Goal: Task Accomplishment & Management: Use online tool/utility

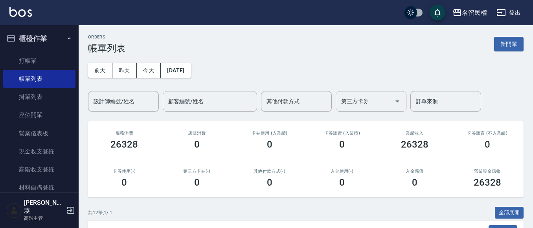
scroll to position [157, 0]
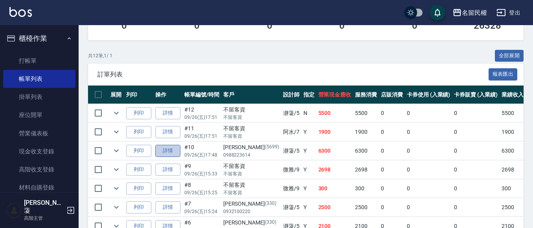
click at [168, 152] on link "詳情" at bounding box center [167, 151] width 25 height 12
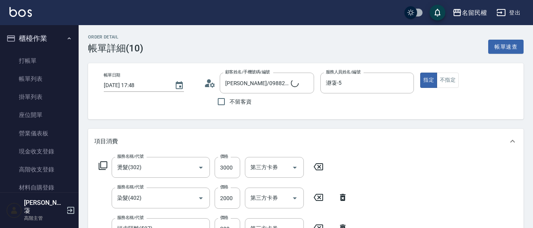
type input "[PERSON_NAME]/0988223614/5699"
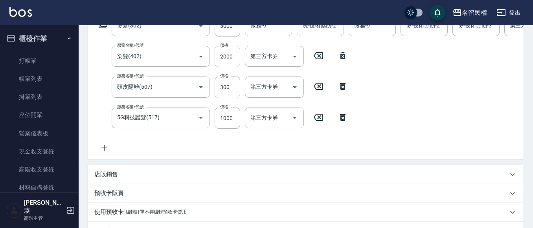
scroll to position [157, 0]
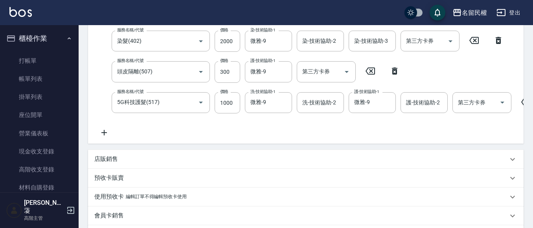
click at [105, 163] on p "店販銷售" at bounding box center [106, 159] width 24 height 8
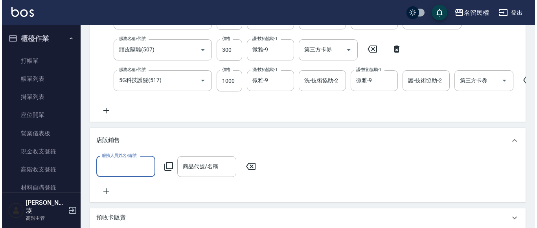
scroll to position [196, 0]
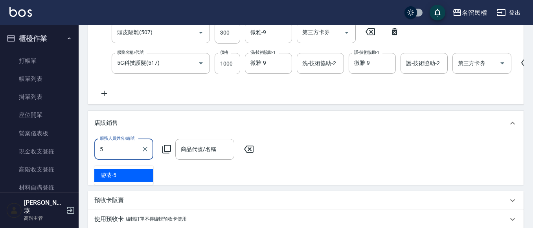
type input "瀞蓤-5"
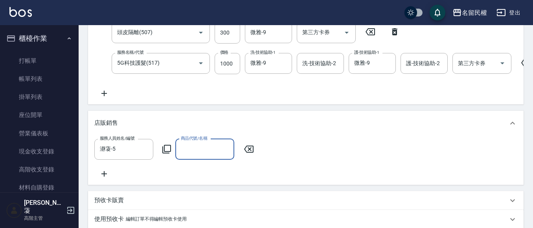
click at [167, 153] on icon at bounding box center [166, 149] width 9 height 9
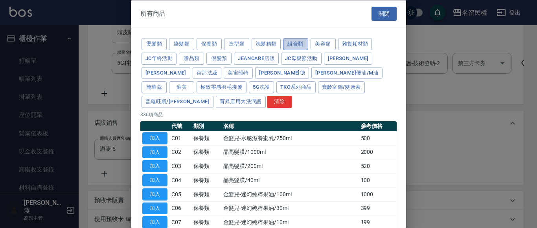
click at [289, 46] on button "組合類" at bounding box center [295, 44] width 25 height 12
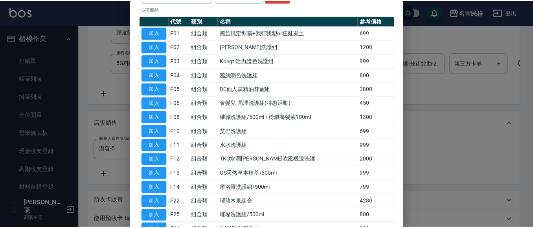
scroll to position [118, 0]
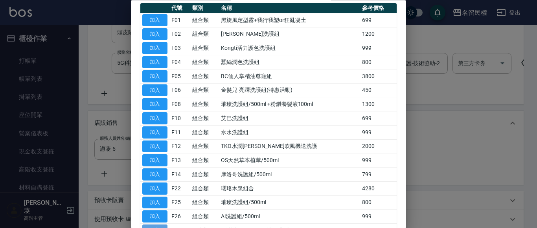
click at [158, 225] on button "加入" at bounding box center [154, 231] width 25 height 12
type input "Ai洗護組/500ml /2洗+1共3瓶"
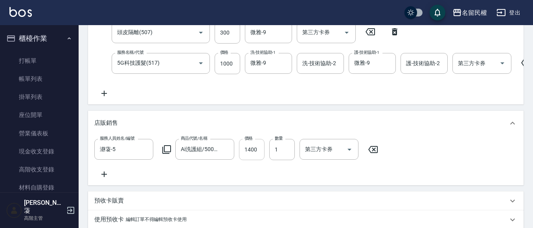
click at [243, 156] on input "1400" at bounding box center [252, 149] width 26 height 21
type input "1200"
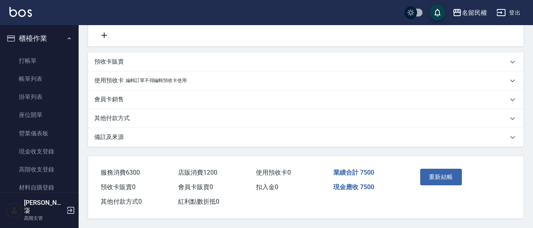
click at [451, 175] on button "重新結帳" at bounding box center [441, 177] width 42 height 16
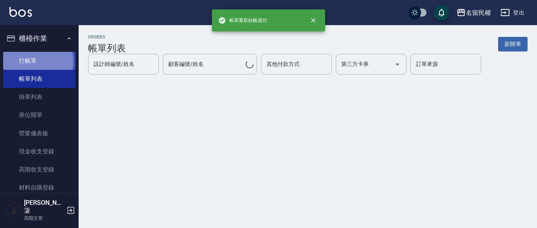
click at [35, 61] on link "打帳單" at bounding box center [39, 61] width 72 height 18
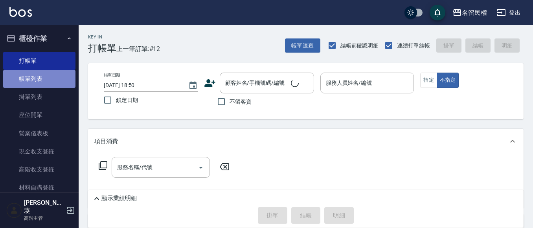
click at [41, 84] on link "帳單列表" at bounding box center [39, 79] width 72 height 18
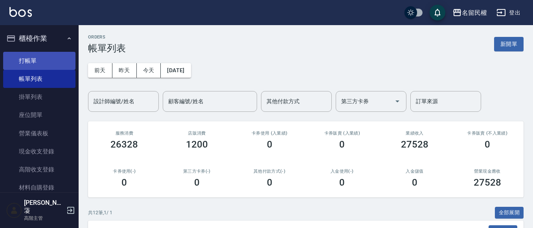
click at [57, 67] on link "打帳單" at bounding box center [39, 61] width 72 height 18
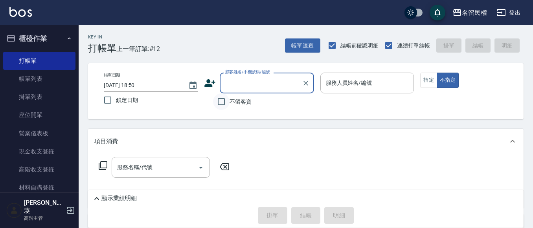
click at [222, 104] on input "不留客資" at bounding box center [221, 101] width 16 height 16
checkbox input "true"
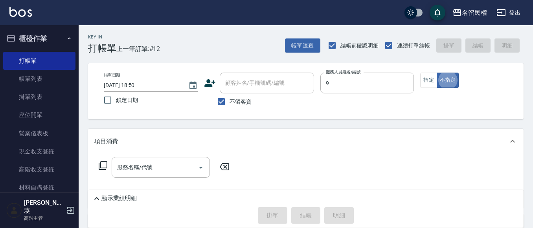
type input "微雅-9"
type button "false"
click at [402, 84] on icon "Clear" at bounding box center [405, 83] width 8 height 8
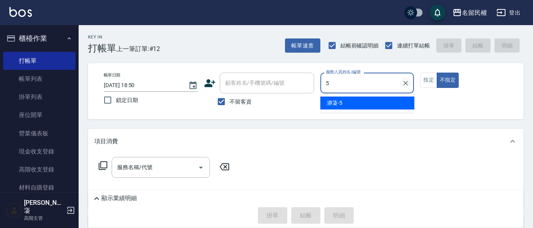
type input "瀞蓤-5"
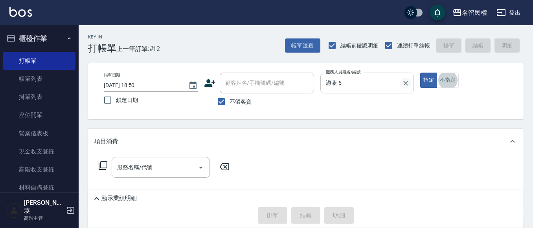
type input "3"
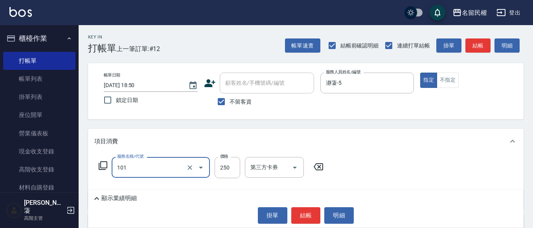
type input "不指定洗髮(101)"
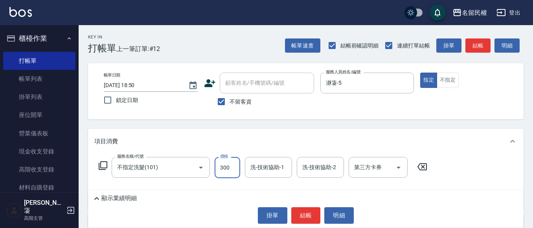
type input "300"
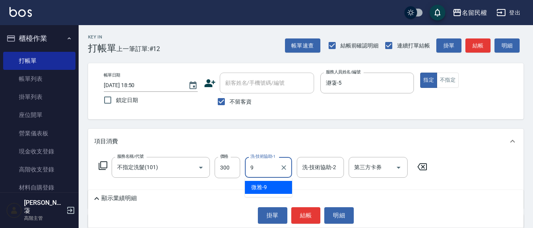
type input "微雅-9"
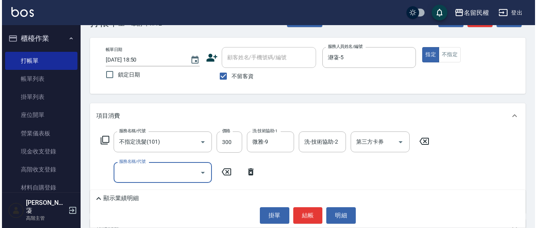
scroll to position [39, 0]
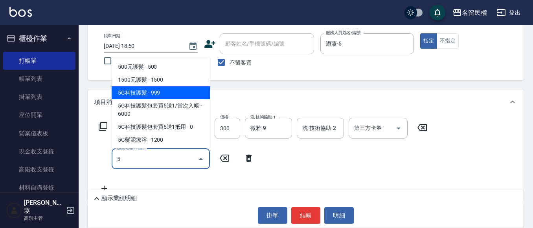
click at [174, 92] on span "5G科技護髮 - 999" at bounding box center [161, 92] width 98 height 13
type input "5G科技護髮(517)"
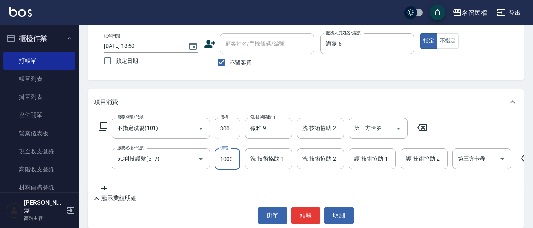
type input "1000"
type input "微雅-9"
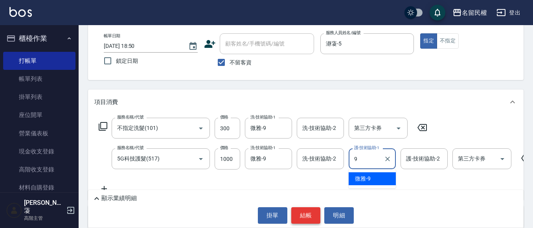
type input "微雅-9"
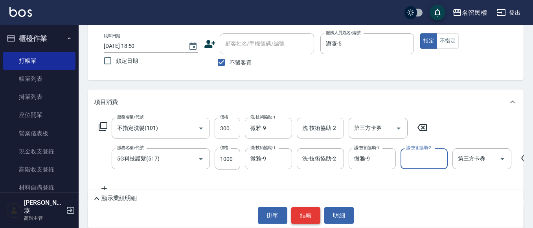
click at [316, 216] on button "結帳" at bounding box center [305, 215] width 29 height 16
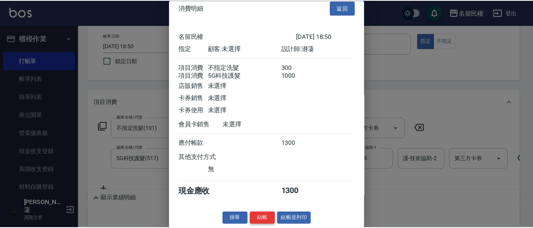
scroll to position [20, 0]
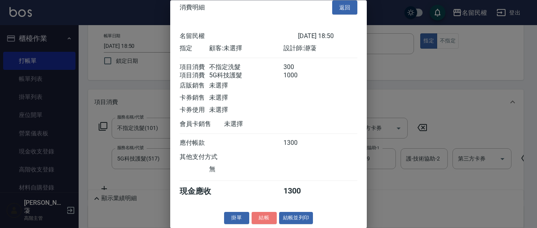
click at [264, 216] on button "結帳" at bounding box center [263, 219] width 25 height 12
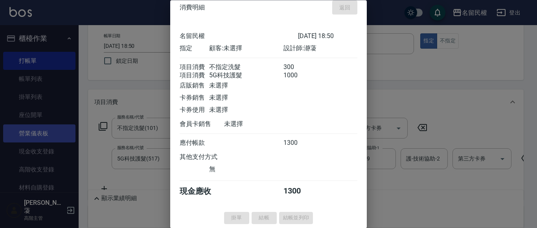
type input "[DATE] 18:56"
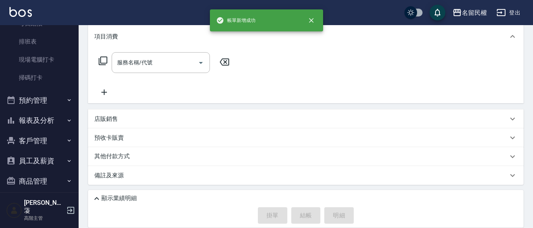
scroll to position [224, 0]
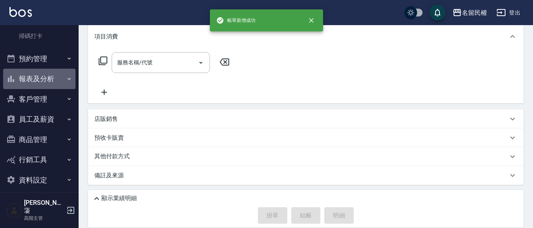
click at [68, 82] on icon "button" at bounding box center [69, 79] width 6 height 6
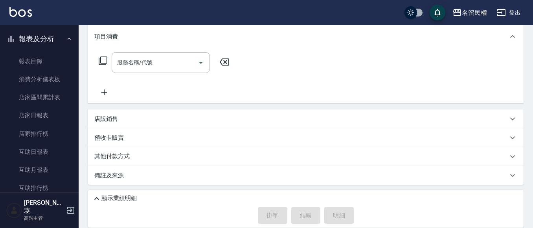
scroll to position [342, 0]
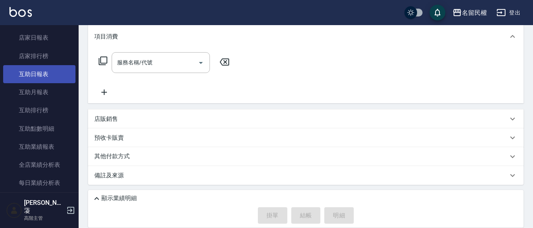
click at [56, 70] on link "互助日報表" at bounding box center [39, 74] width 72 height 18
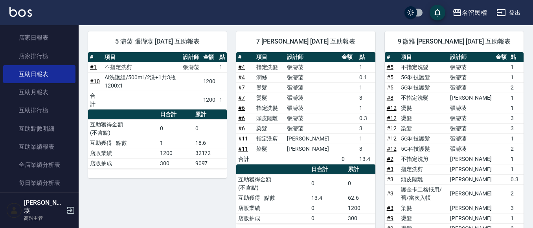
scroll to position [6, 0]
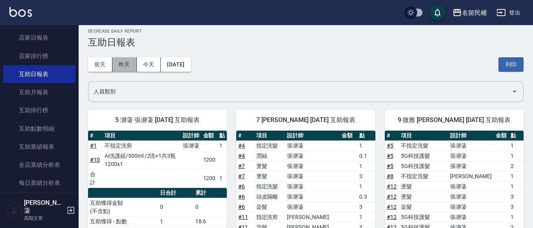
click at [126, 60] on button "昨天" at bounding box center [124, 64] width 24 height 15
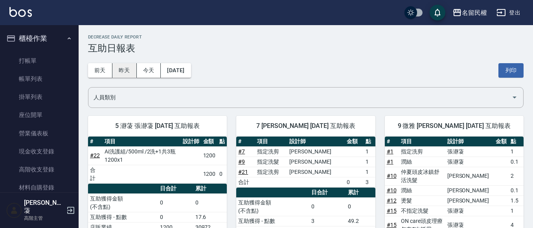
click at [122, 67] on button "昨天" at bounding box center [124, 70] width 24 height 15
click at [153, 66] on button "今天" at bounding box center [149, 70] width 24 height 15
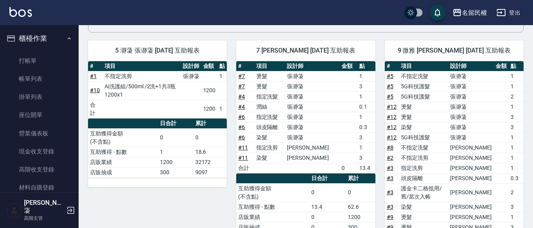
scroll to position [79, 0]
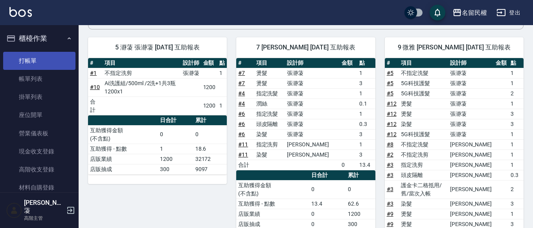
click at [20, 63] on link "打帳單" at bounding box center [39, 61] width 72 height 18
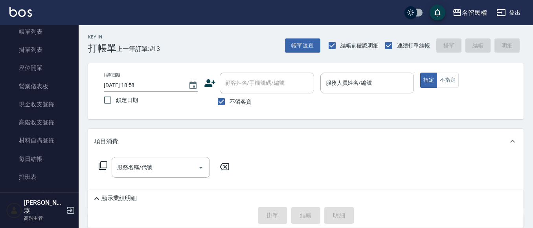
scroll to position [157, 0]
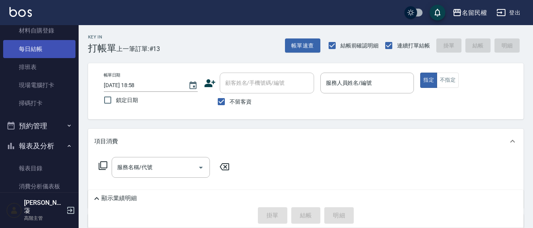
click at [46, 49] on link "每日結帳" at bounding box center [39, 49] width 72 height 18
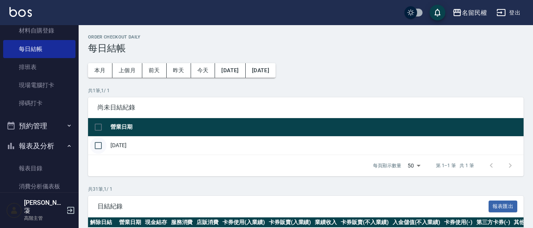
click at [98, 147] on input "checkbox" at bounding box center [98, 145] width 16 height 16
checkbox input "true"
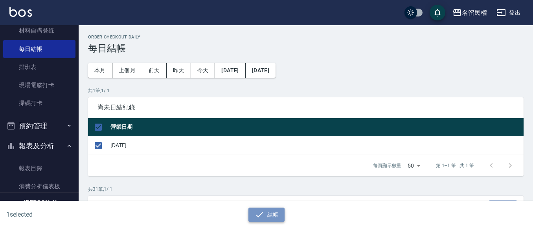
click at [272, 212] on button "結帳" at bounding box center [266, 215] width 37 height 15
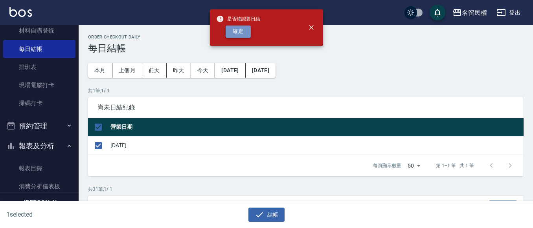
click at [238, 31] on button "確定" at bounding box center [237, 32] width 25 height 12
checkbox input "false"
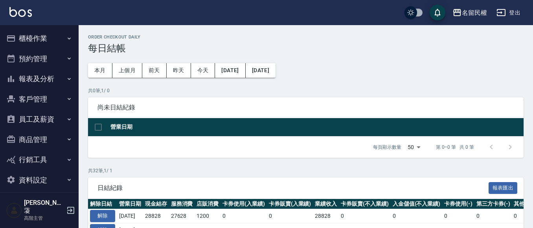
click at [56, 73] on button "報表及分析" at bounding box center [39, 79] width 72 height 20
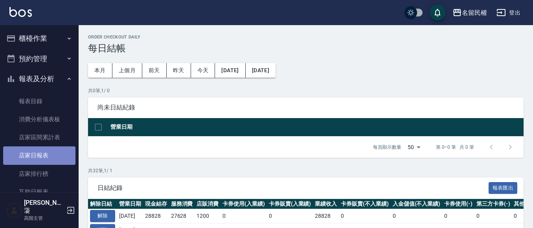
click at [54, 160] on link "店家日報表" at bounding box center [39, 156] width 72 height 18
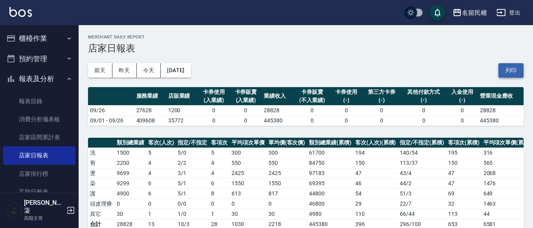
click at [515, 66] on button "列印" at bounding box center [510, 70] width 25 height 15
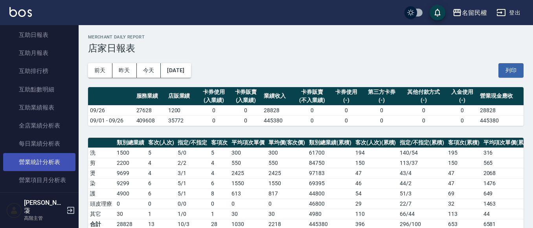
scroll to position [275, 0]
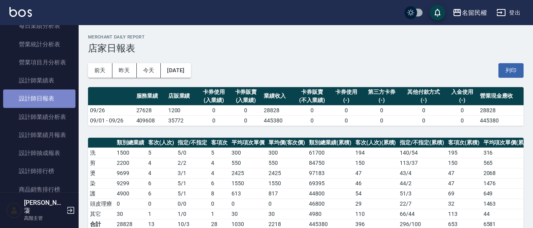
click at [56, 100] on link "設計師日報表" at bounding box center [39, 99] width 72 height 18
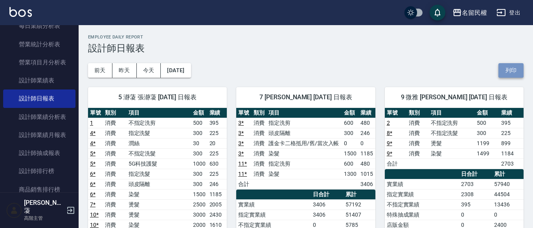
click at [508, 69] on button "列印" at bounding box center [510, 70] width 25 height 15
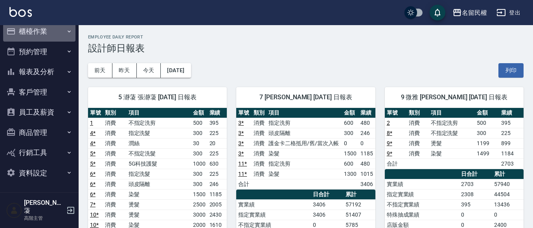
click at [56, 32] on button "櫃檯作業" at bounding box center [39, 31] width 72 height 20
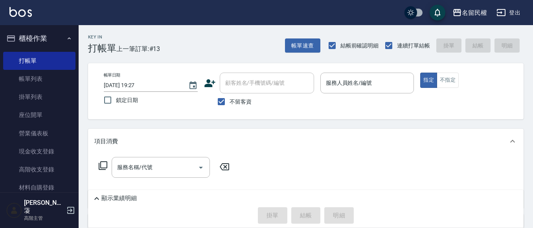
click at [313, 141] on div "項目消費" at bounding box center [300, 141] width 413 height 8
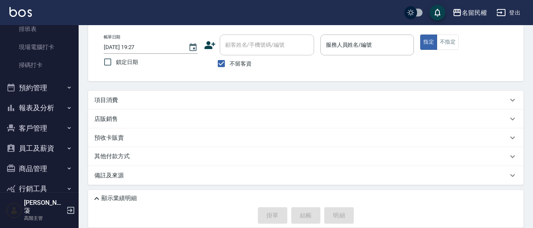
scroll to position [224, 0]
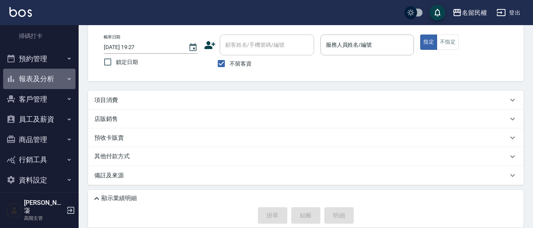
click at [39, 69] on button "報表及分析" at bounding box center [39, 79] width 72 height 20
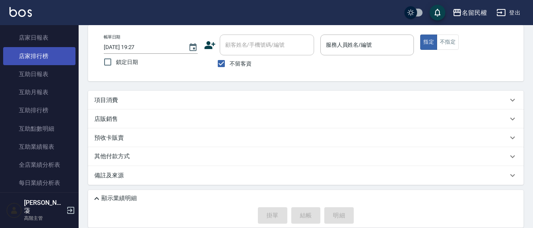
scroll to position [303, 0]
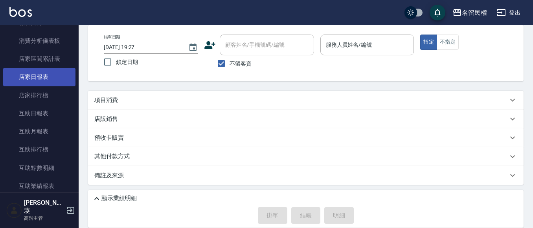
click at [42, 76] on link "店家日報表" at bounding box center [39, 77] width 72 height 18
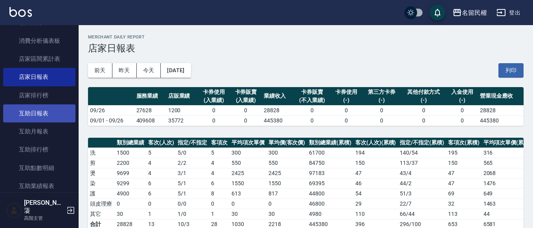
click at [54, 115] on link "互助日報表" at bounding box center [39, 113] width 72 height 18
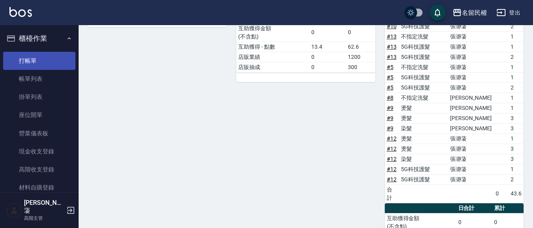
click at [44, 66] on link "打帳單" at bounding box center [39, 61] width 72 height 18
